Goal: Navigation & Orientation: Find specific page/section

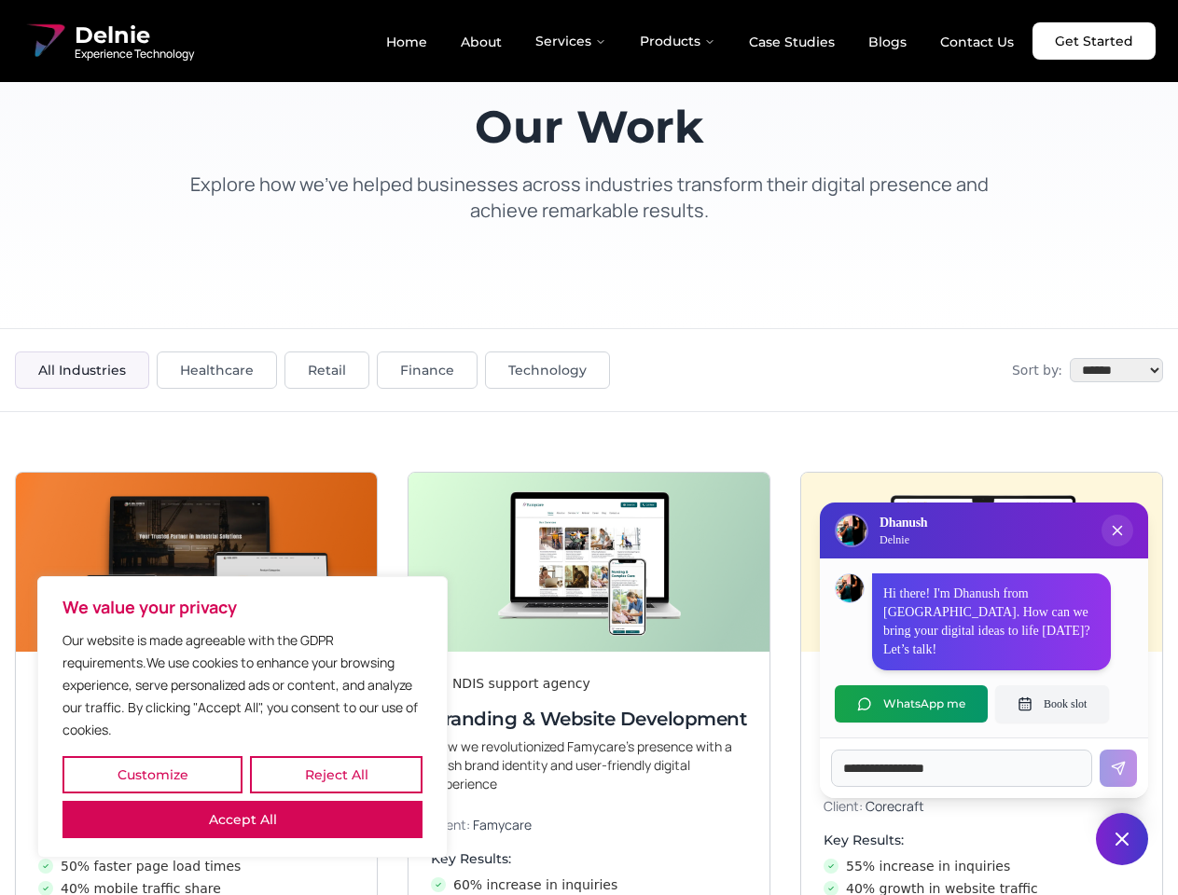
click at [152, 775] on button "Customize" at bounding box center [152, 774] width 180 height 37
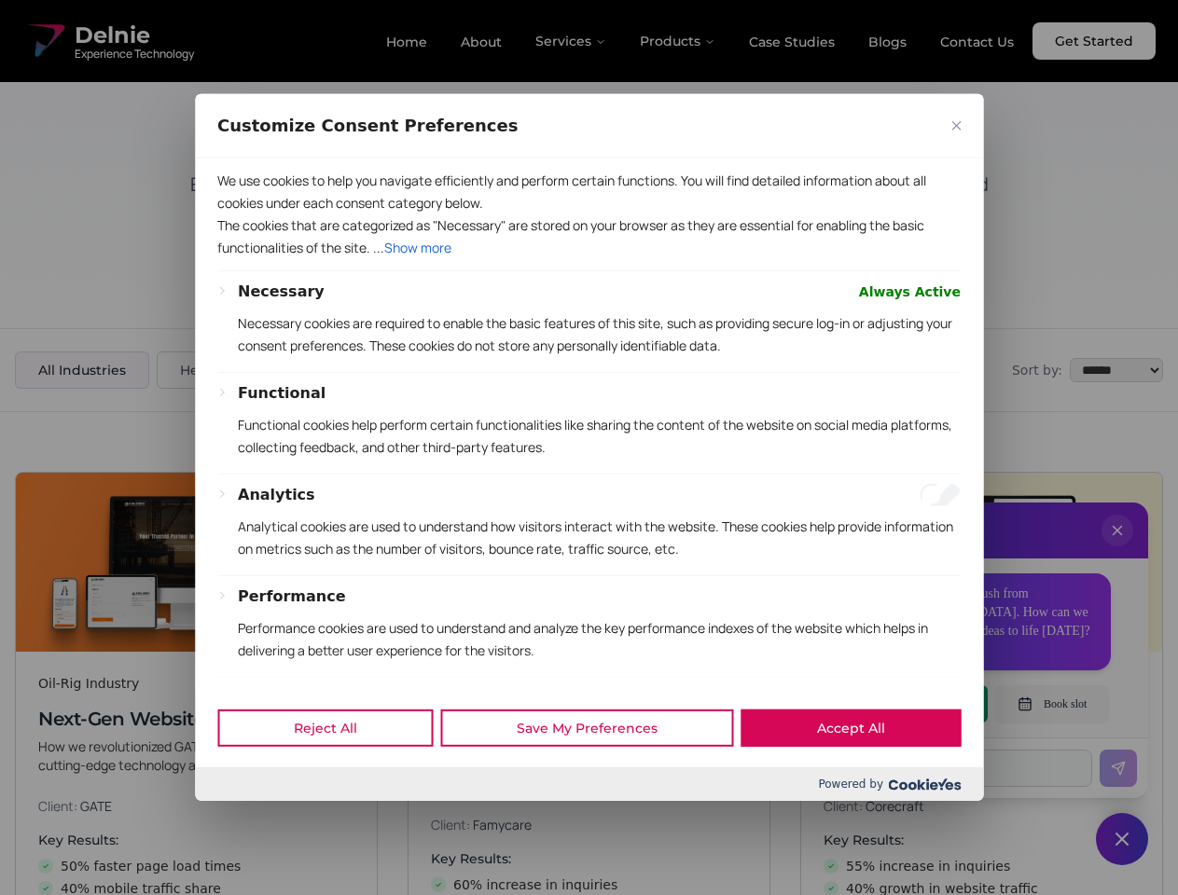
click at [336, 159] on div "Customize Consent Preferences" at bounding box center [589, 126] width 788 height 64
click at [242, 215] on p "We use cookies to help you navigate efficiently and perform certain functions. …" at bounding box center [588, 192] width 743 height 45
click at [589, 448] on div "Functional Functional cookies help perform certain functionalities like sharing…" at bounding box center [599, 427] width 723 height 91
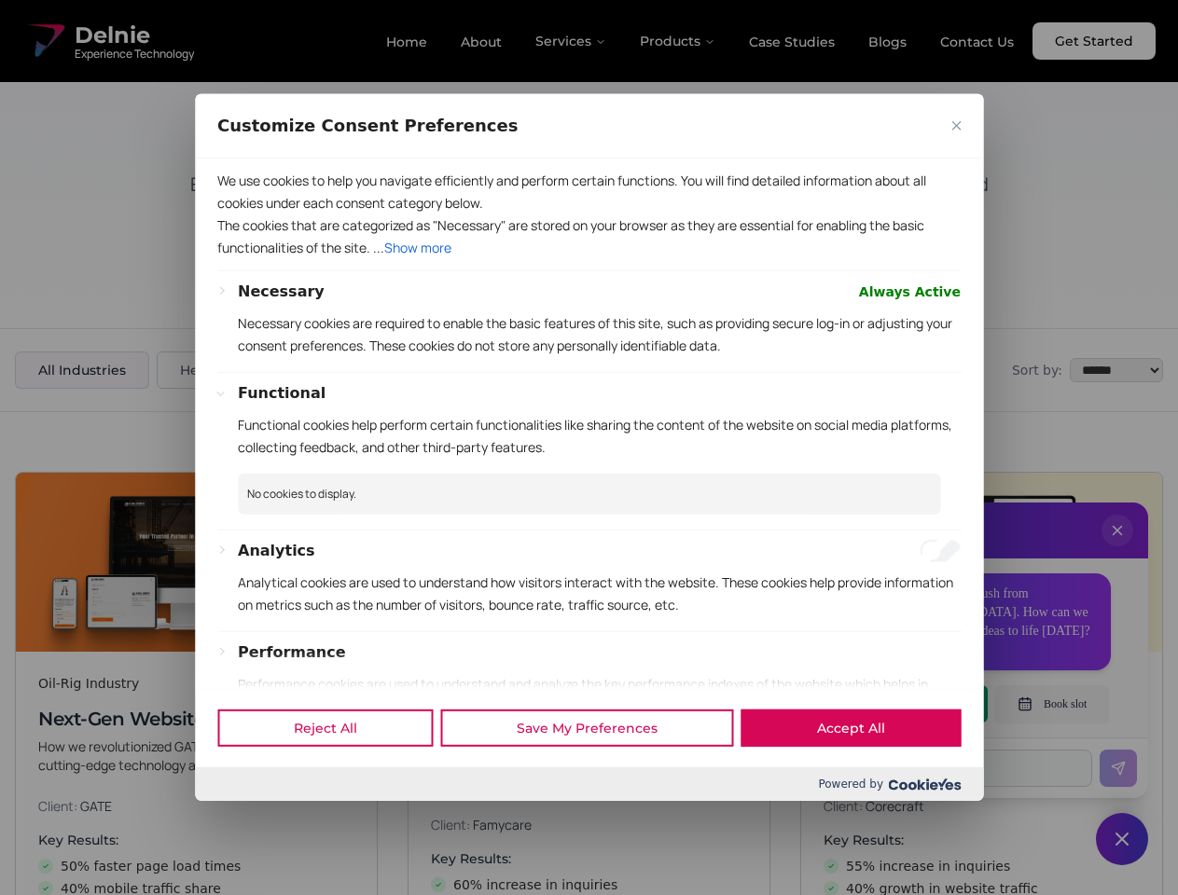
click at [1117, 549] on div at bounding box center [589, 447] width 1178 height 895
click at [911, 704] on div "Reject All Save My Preferences Accept All" at bounding box center [589, 727] width 788 height 79
click at [1052, 704] on div at bounding box center [589, 447] width 1178 height 895
click at [1122, 839] on div at bounding box center [589, 447] width 1178 height 895
click at [572, 41] on div at bounding box center [589, 447] width 1178 height 895
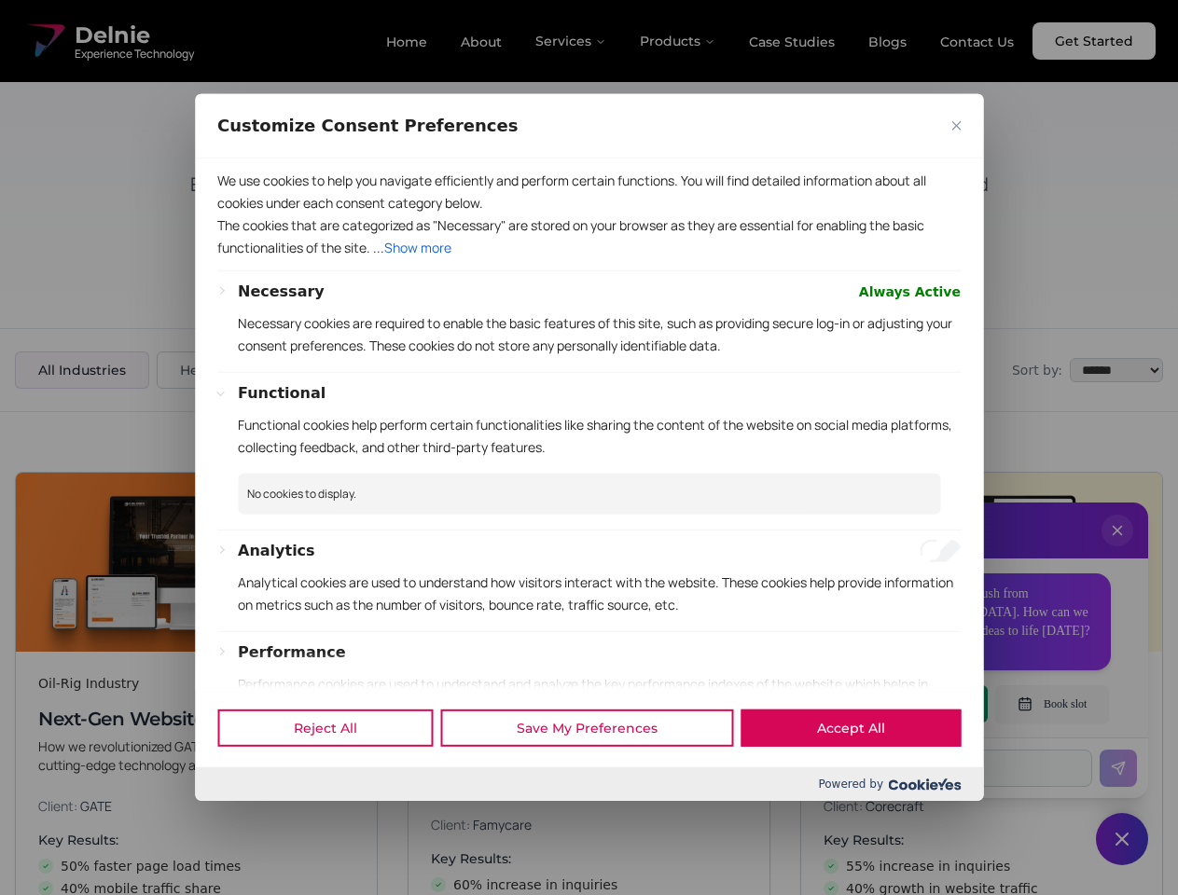
click at [678, 41] on div at bounding box center [589, 447] width 1178 height 895
